Goal: Check status: Check status

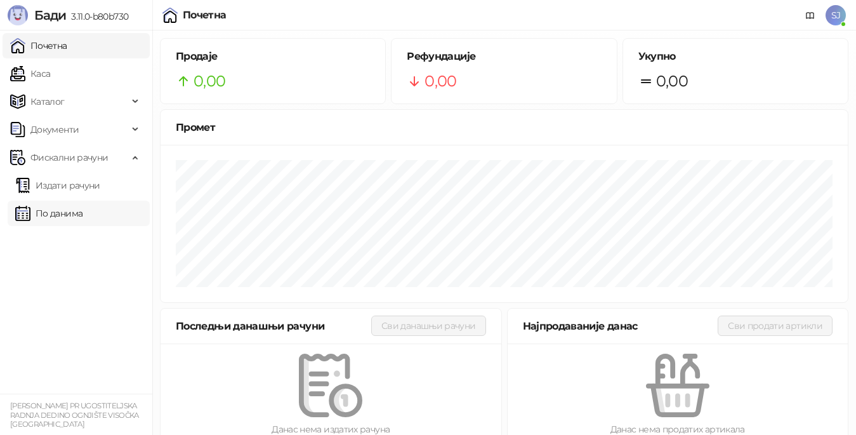
click at [71, 210] on link "По данима" at bounding box center [48, 213] width 67 height 25
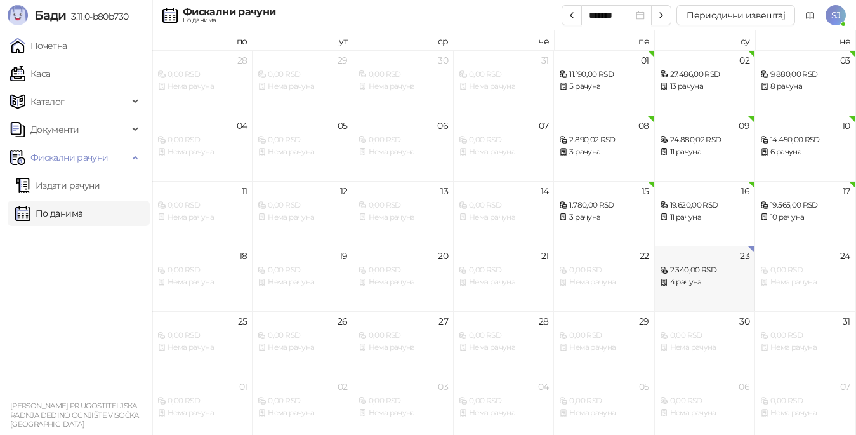
click at [686, 272] on div "2.340,00 RSD" at bounding box center [705, 270] width 90 height 12
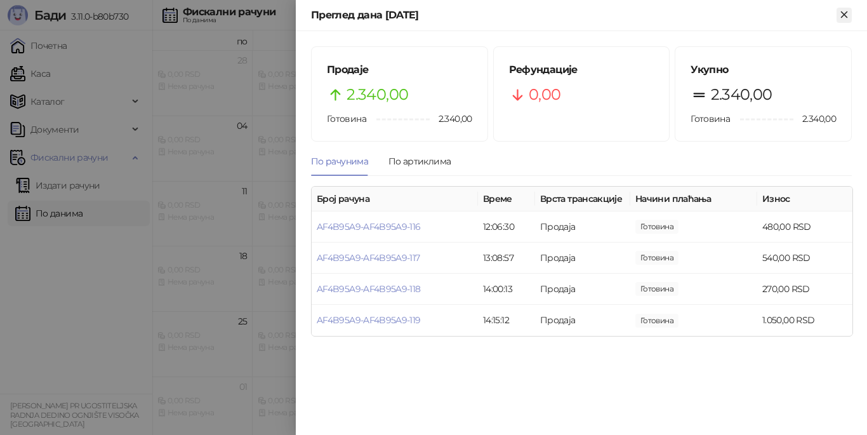
click at [843, 15] on icon "Close" at bounding box center [844, 14] width 6 height 6
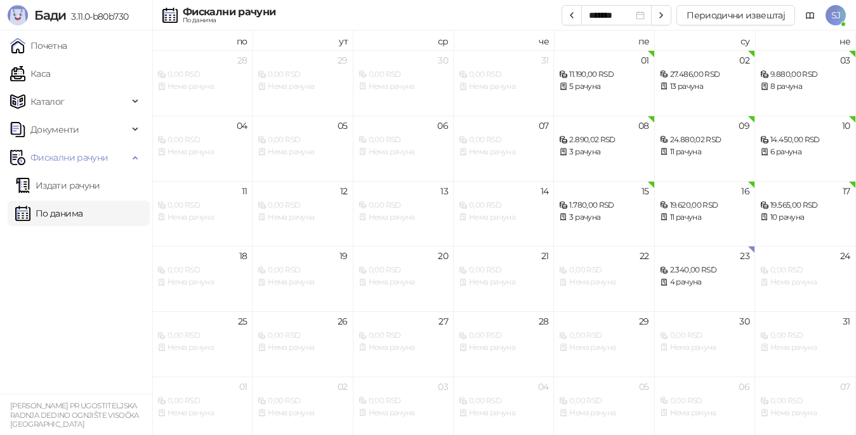
click at [66, 213] on link "По данима" at bounding box center [48, 213] width 67 height 25
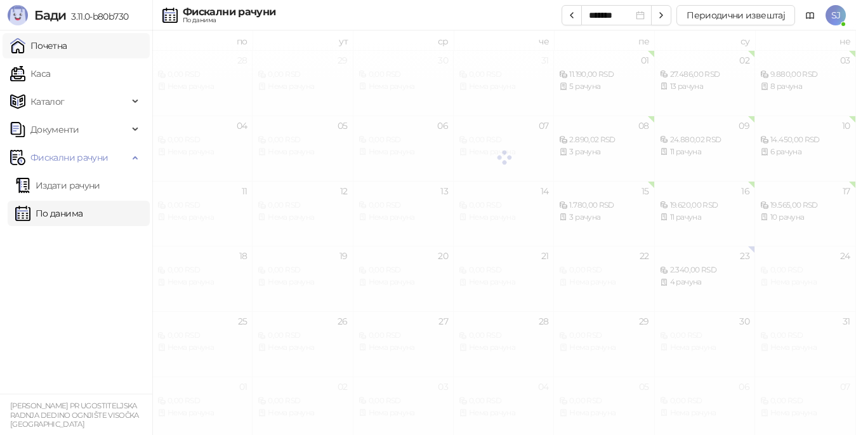
click at [58, 39] on link "Почетна" at bounding box center [38, 45] width 57 height 25
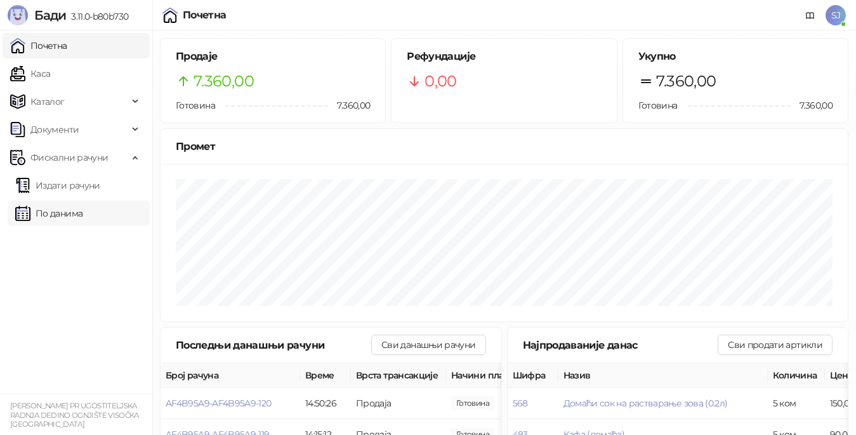
click at [63, 213] on link "По данима" at bounding box center [48, 213] width 67 height 25
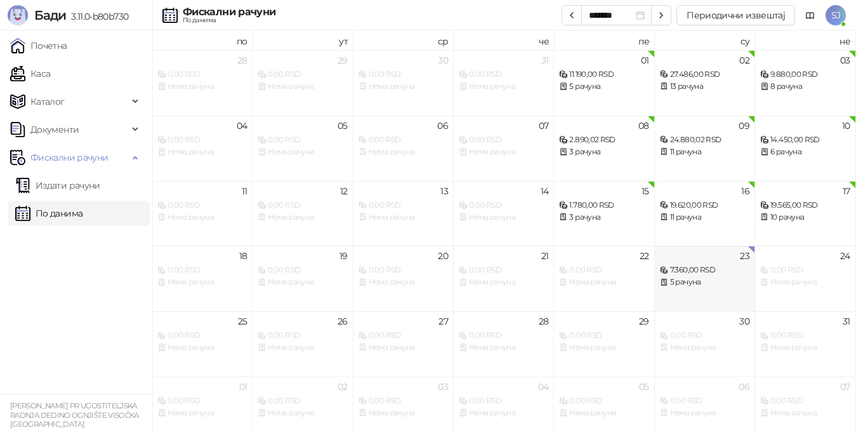
click at [702, 286] on div "5 рачуна" at bounding box center [705, 282] width 90 height 12
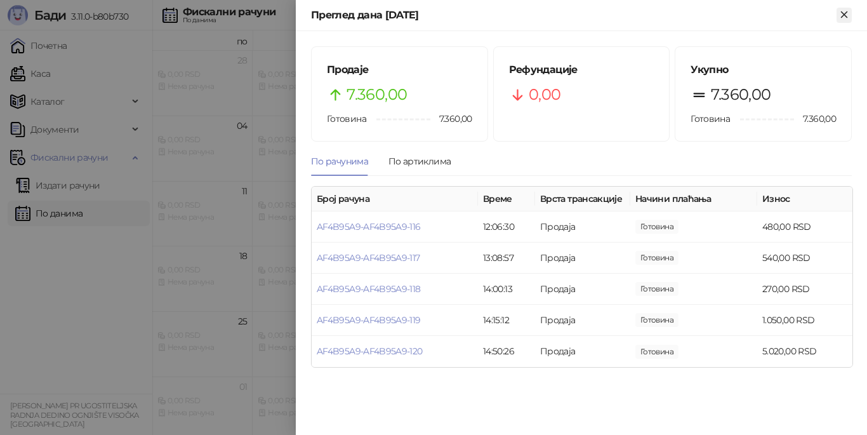
click at [843, 18] on icon "Close" at bounding box center [844, 14] width 11 height 11
